Goal: Task Accomplishment & Management: Manage account settings

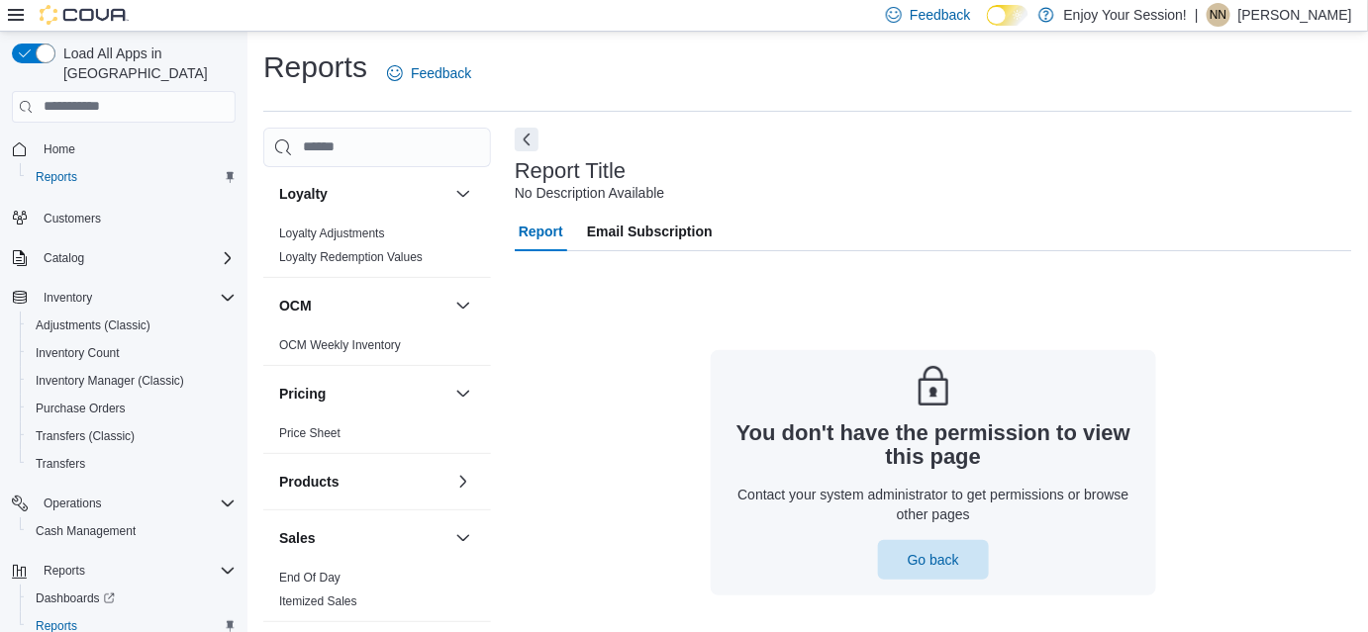
scroll to position [564, 0]
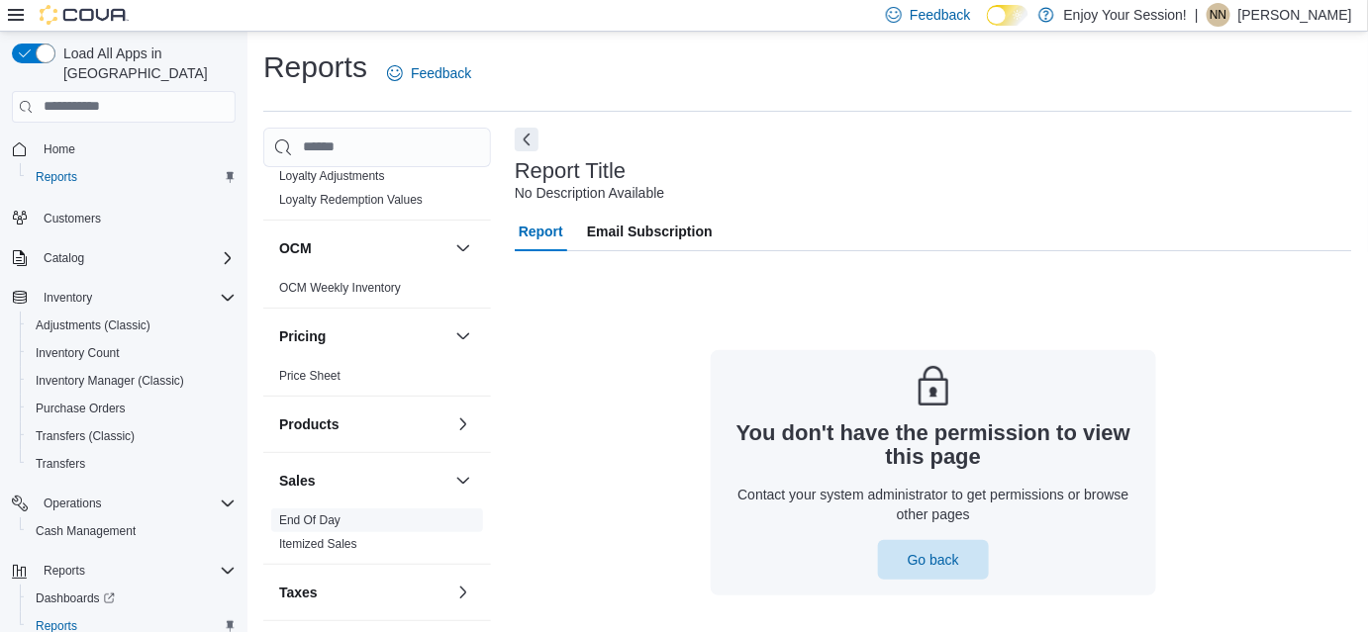
click at [324, 516] on link "End Of Day" at bounding box center [309, 521] width 61 height 14
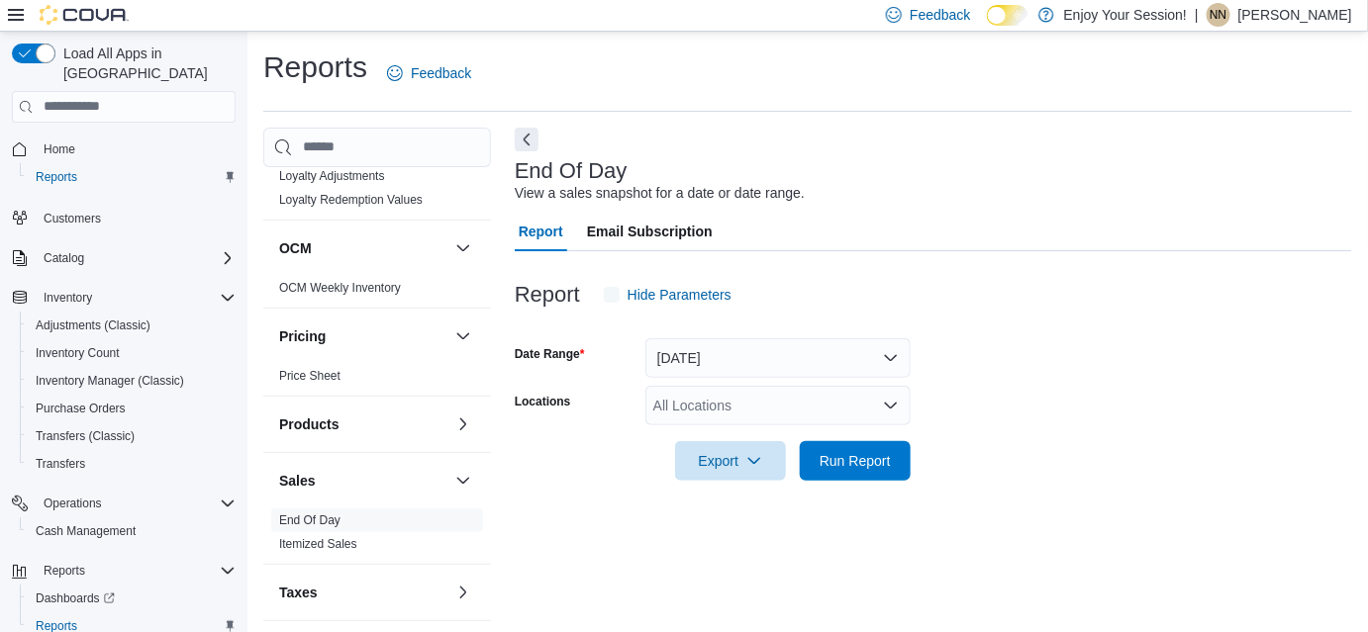
scroll to position [25, 0]
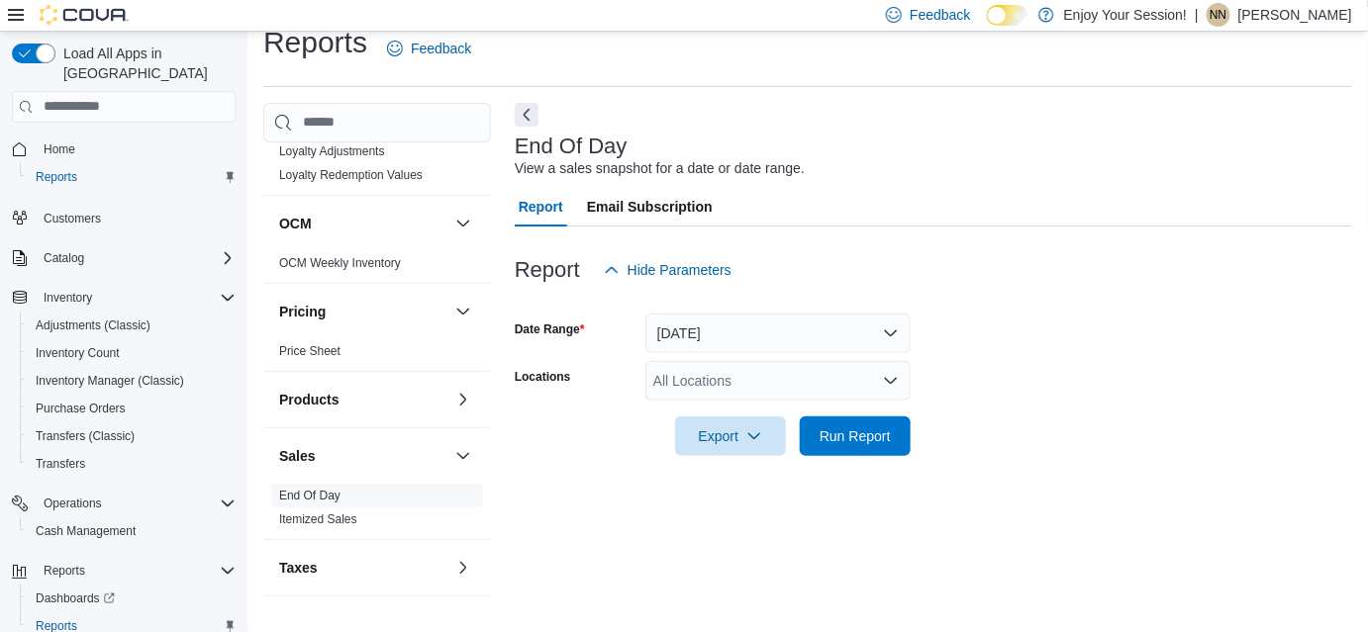
click at [698, 377] on div "All Locations" at bounding box center [777, 381] width 265 height 40
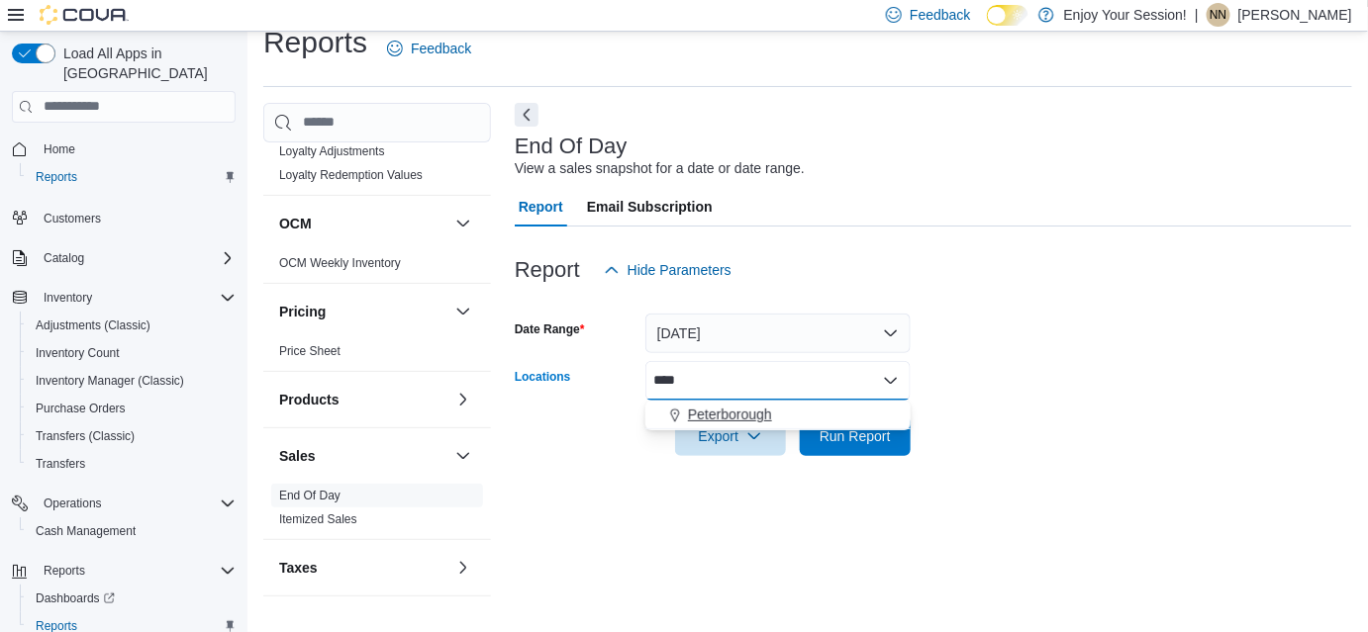
type input "****"
click at [704, 406] on span "Peterborough" at bounding box center [730, 415] width 84 height 20
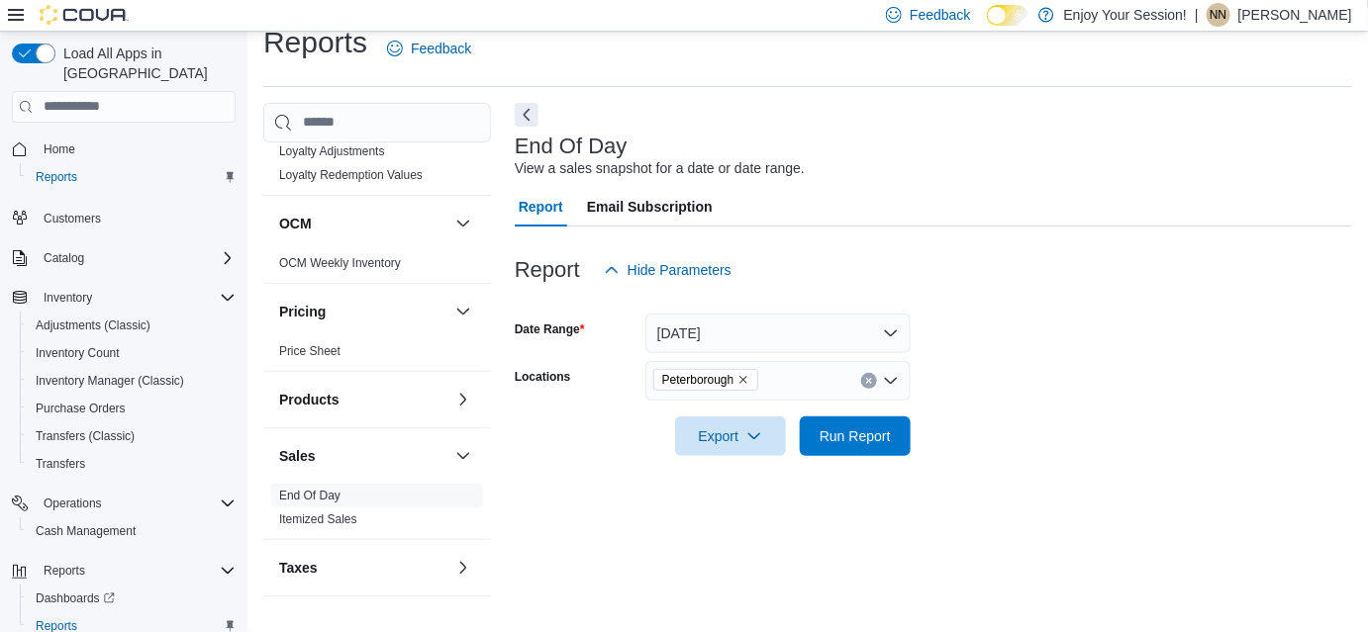
click at [1056, 380] on form "Date Range [DATE] Locations [GEOGRAPHIC_DATA] Export Run Report" at bounding box center [933, 373] width 837 height 166
click at [823, 433] on span "Run Report" at bounding box center [855, 436] width 71 height 20
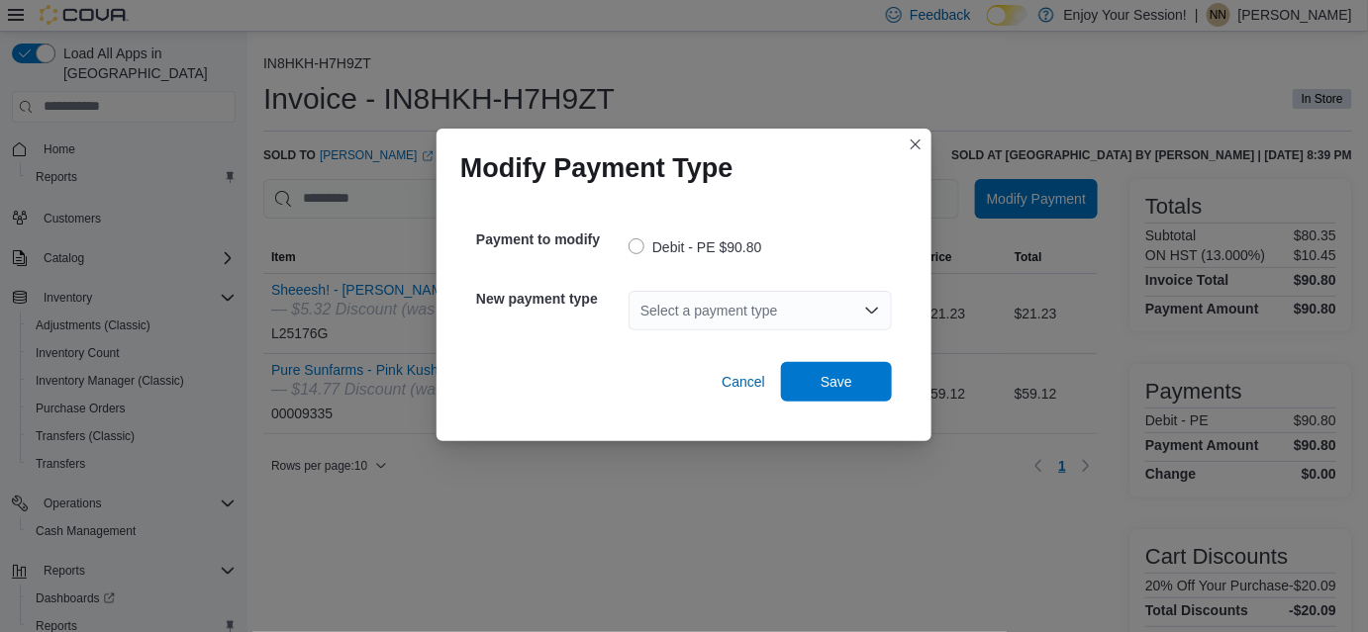
click at [773, 314] on div "Select a payment type" at bounding box center [759, 311] width 263 height 40
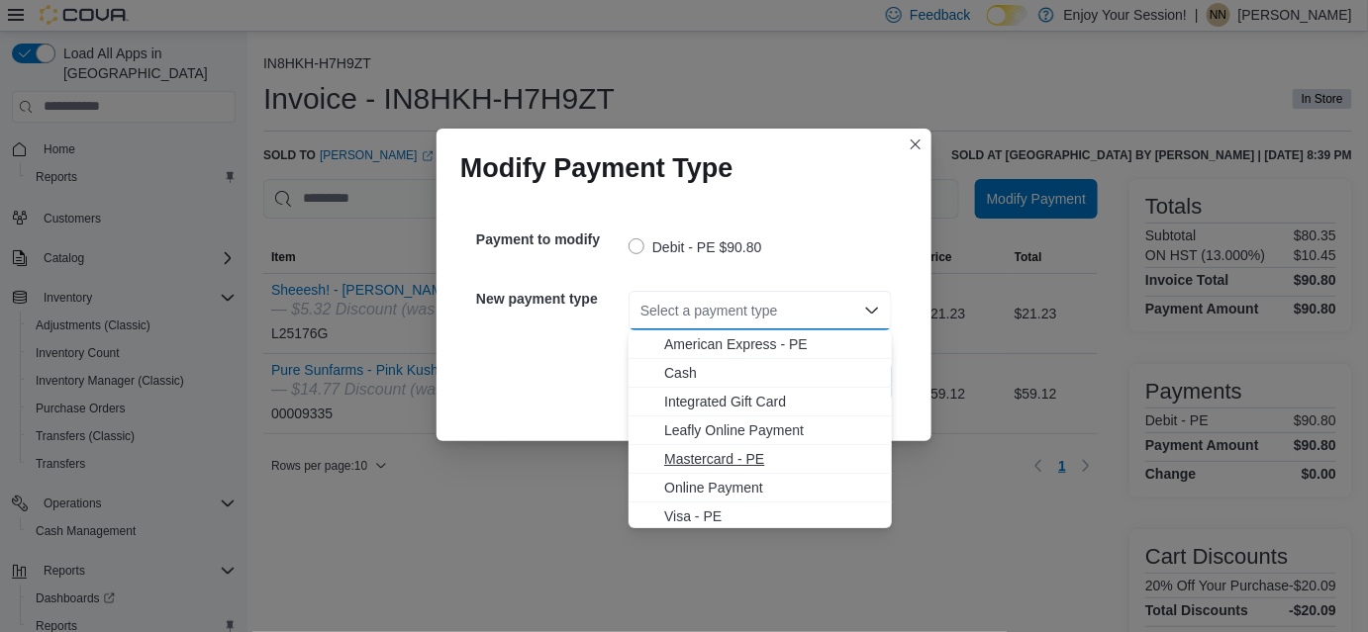
click at [736, 452] on span "Mastercard - PE" at bounding box center [772, 459] width 216 height 20
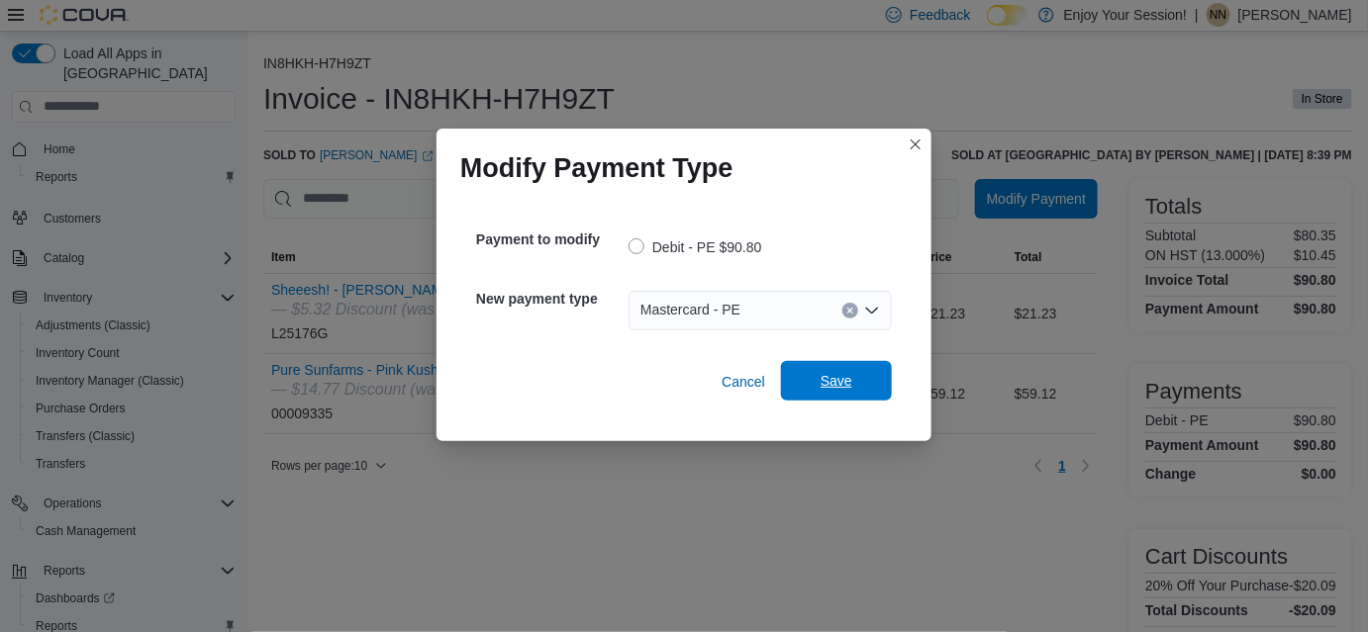
click at [821, 377] on span "Save" at bounding box center [837, 381] width 32 height 20
